Goal: Transaction & Acquisition: Purchase product/service

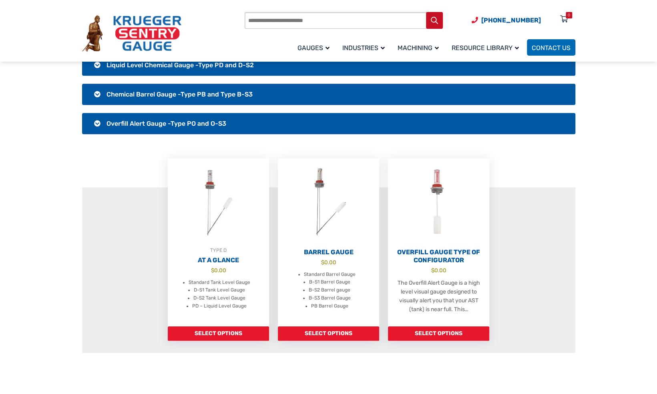
scroll to position [220, 0]
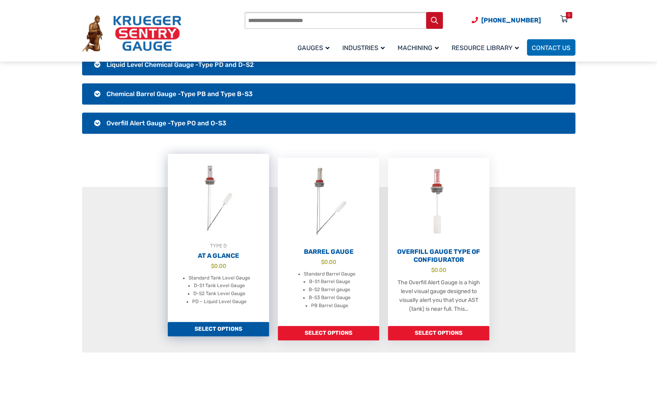
click at [220, 288] on li "D-S1 Tank Level Gauge" at bounding box center [219, 286] width 51 height 8
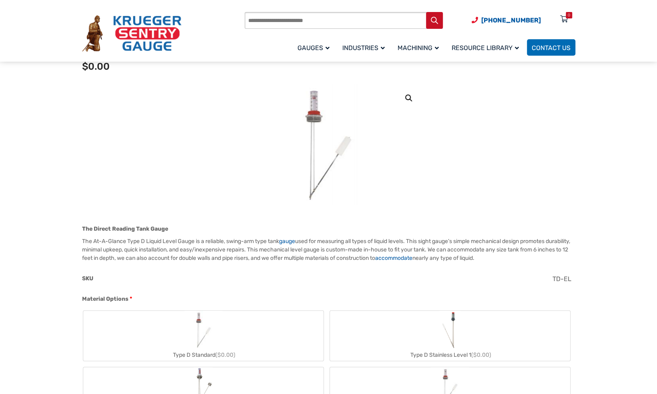
scroll to position [73, 0]
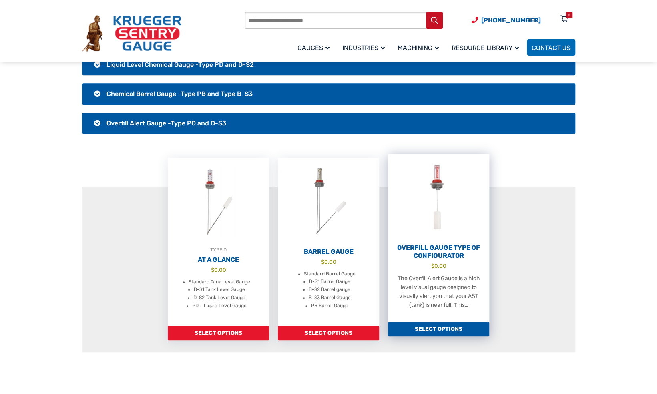
click at [428, 331] on link "Select options" at bounding box center [438, 329] width 101 height 14
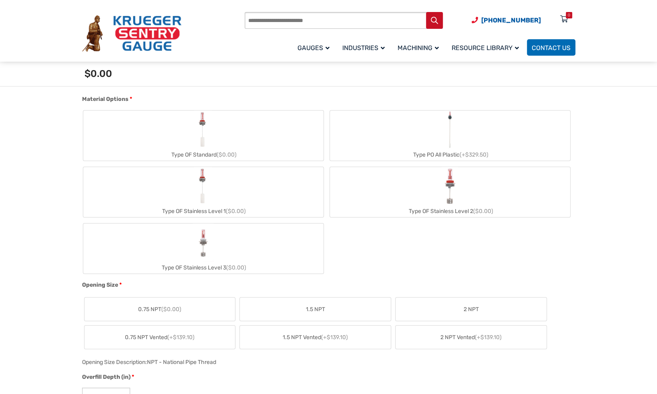
scroll to position [288, 0]
click at [412, 153] on div "Type PO All Plastic (+$329.50)" at bounding box center [450, 154] width 240 height 12
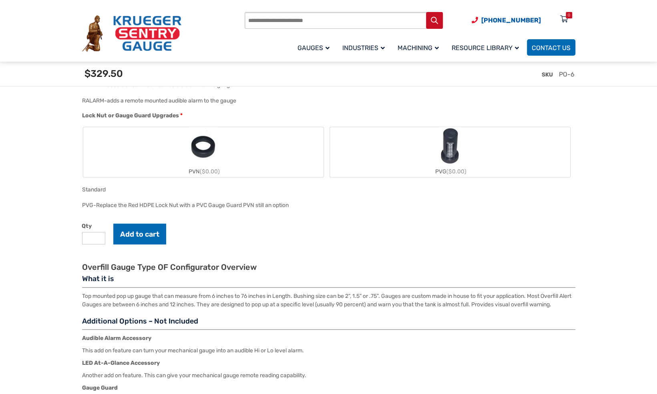
scroll to position [846, 0]
